Goal: Information Seeking & Learning: Learn about a topic

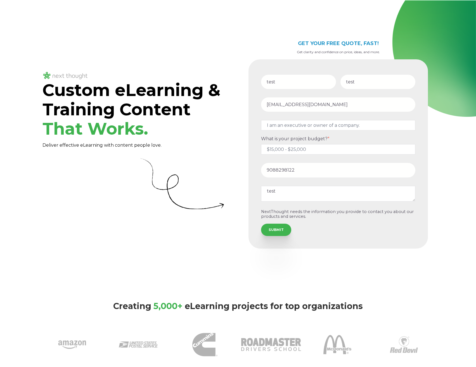
select select "persona_3"
select select "$15,000 - $25,000"
select select "persona_3"
select select "$15,000 - $25,000"
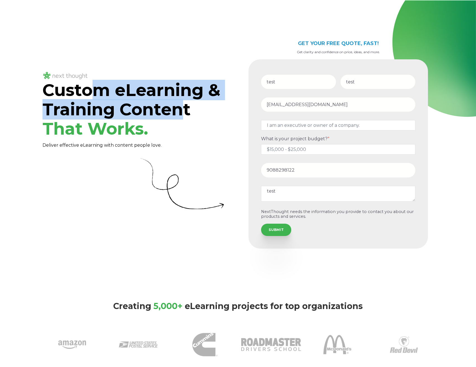
drag, startPoint x: 114, startPoint y: 93, endPoint x: 177, endPoint y: 109, distance: 65.9
click at [177, 109] on span "Custom eLearning & Training Content That Works." at bounding box center [132, 109] width 178 height 59
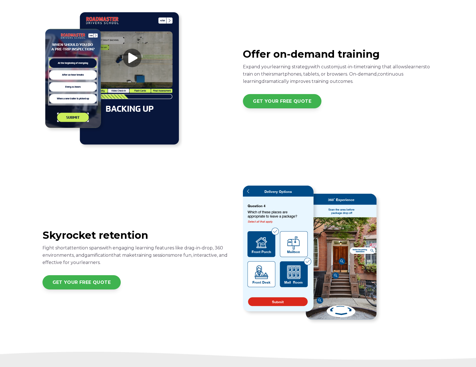
scroll to position [554, 0]
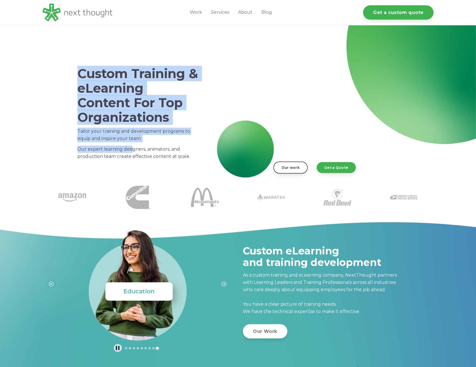
drag, startPoint x: 76, startPoint y: 70, endPoint x: 133, endPoint y: 150, distance: 97.9
click at [132, 150] on div "Custom Training & eLearning Content For Top Organizations Tailor your training …" at bounding box center [137, 113] width 135 height 131
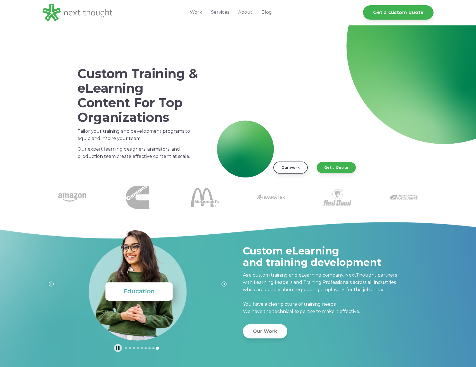
click at [136, 146] on p "Our expert learning designers, animators, and production team create effective …" at bounding box center [137, 152] width 121 height 15
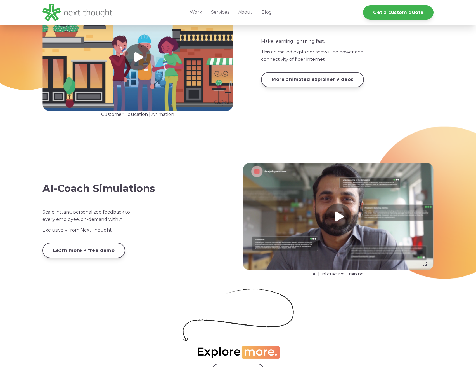
scroll to position [932, 0]
